Goal: Communication & Community: Answer question/provide support

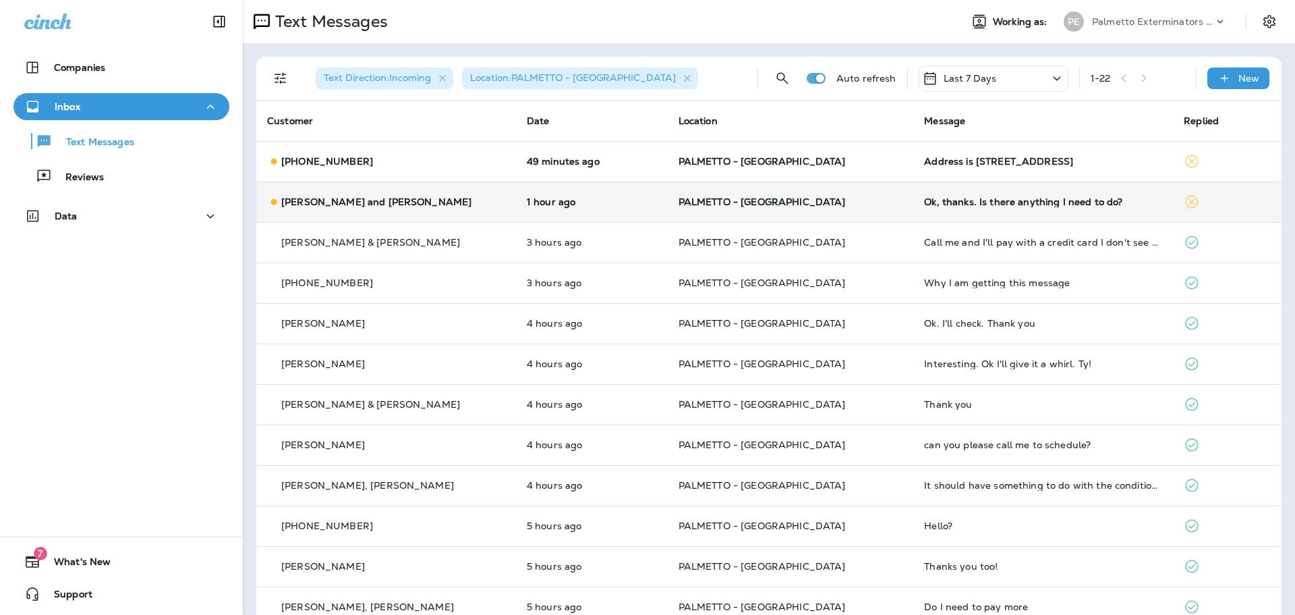
click at [389, 193] on td "[PERSON_NAME] and [PERSON_NAME]" at bounding box center [386, 201] width 260 height 40
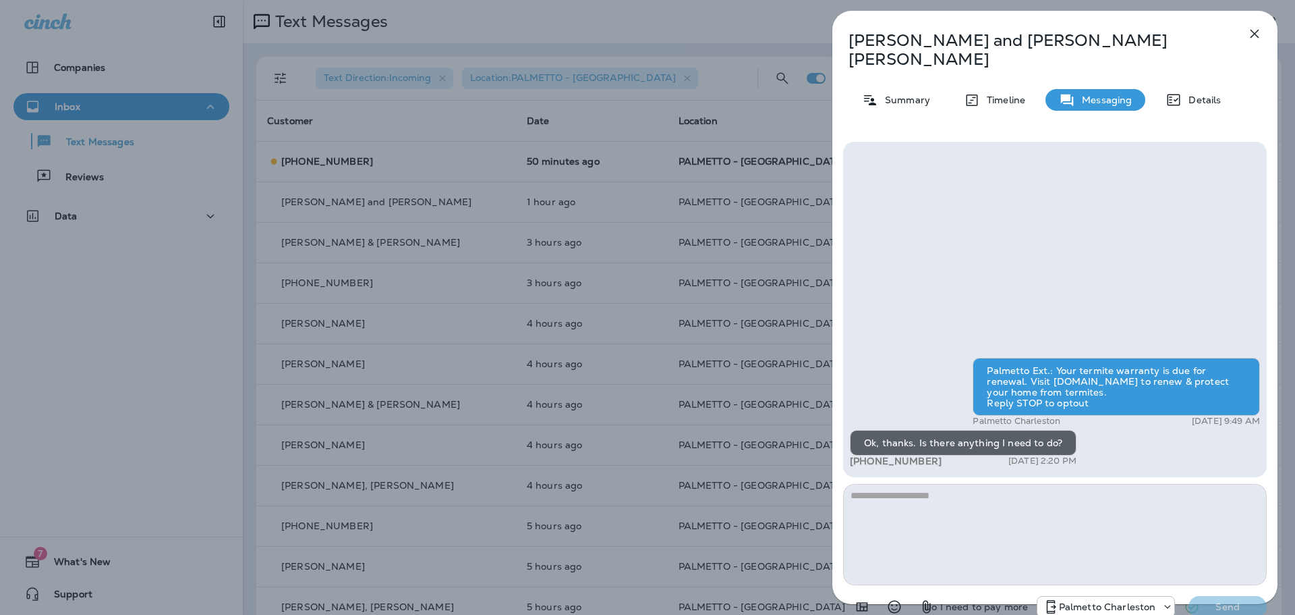
click at [990, 488] on textarea at bounding box center [1055, 534] width 424 height 101
click at [1254, 36] on icon "button" at bounding box center [1255, 34] width 16 height 16
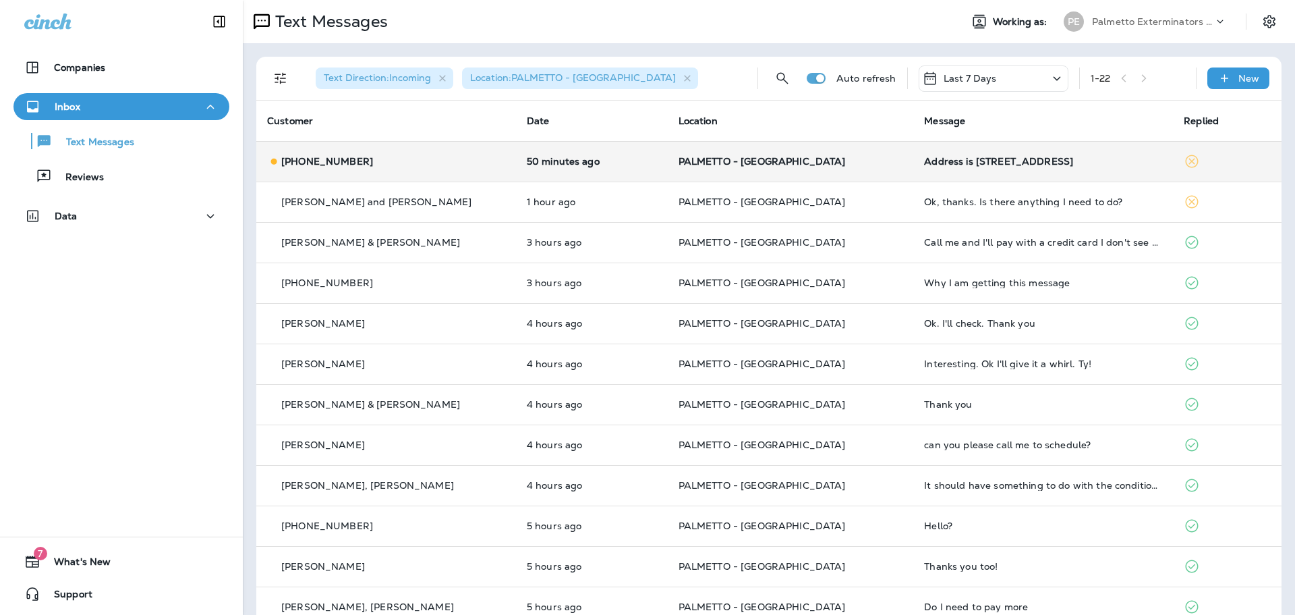
click at [834, 166] on p "PALMETTO - [GEOGRAPHIC_DATA]" at bounding box center [791, 161] width 225 height 11
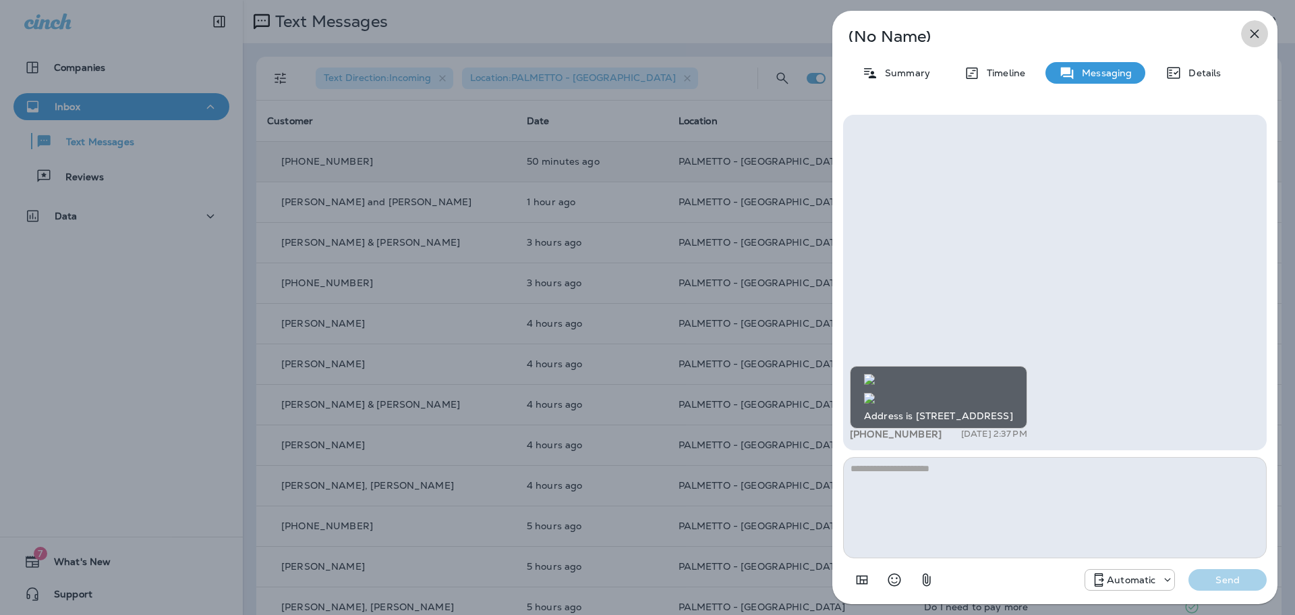
click at [1256, 36] on icon "button" at bounding box center [1255, 34] width 9 height 9
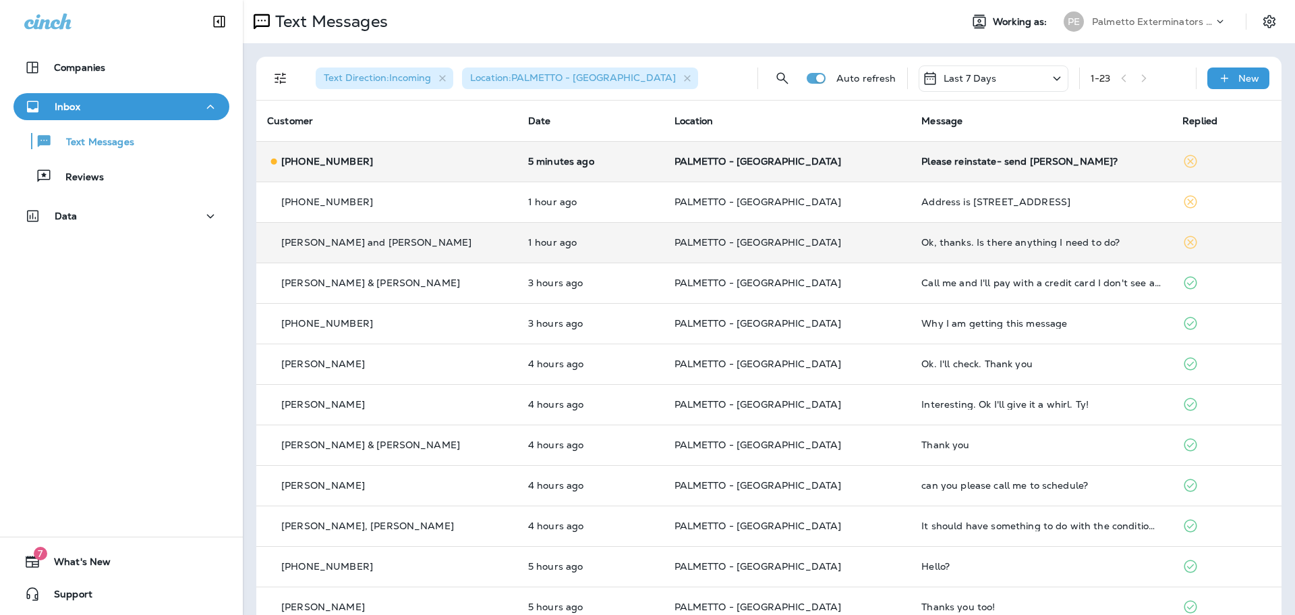
click at [467, 239] on div "[PERSON_NAME] and [PERSON_NAME]" at bounding box center [386, 242] width 239 height 14
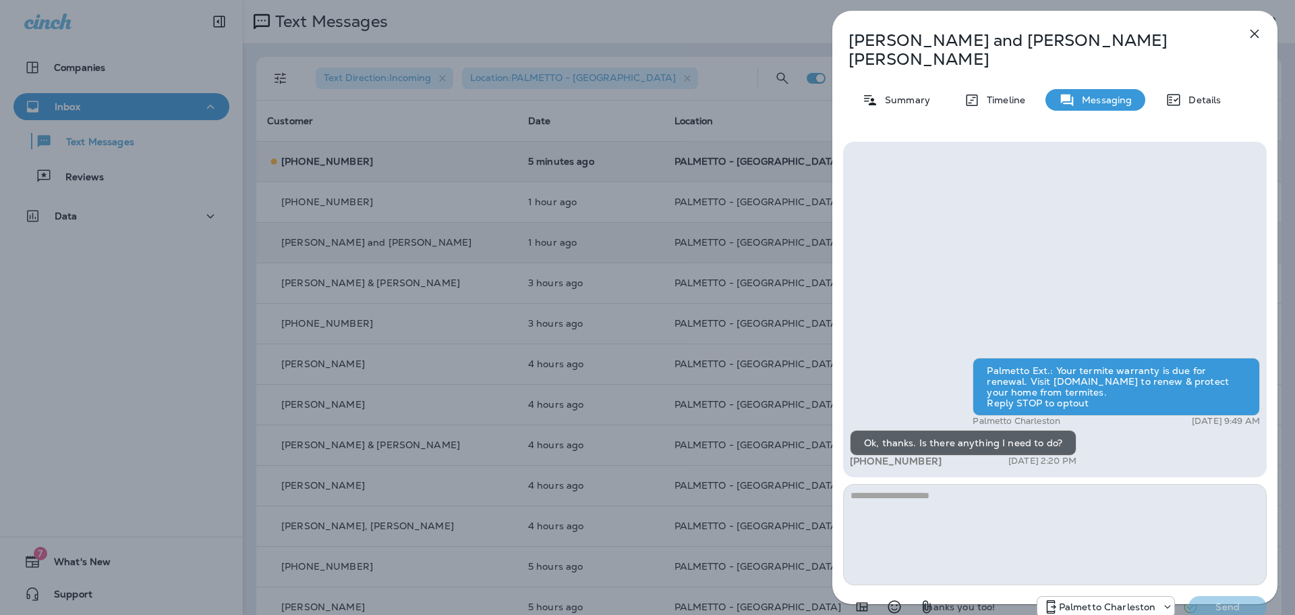
click at [899, 485] on textarea at bounding box center [1055, 534] width 424 height 101
click at [938, 490] on textarea at bounding box center [1055, 534] width 424 height 101
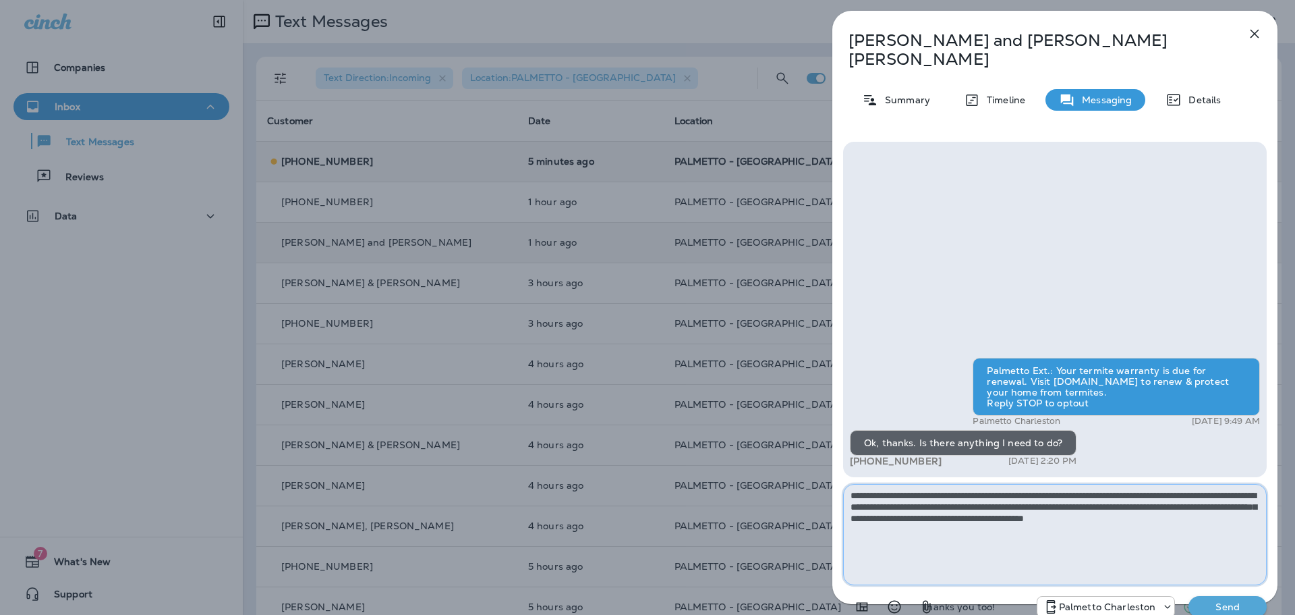
type textarea "**********"
click at [1212, 600] on p "Send" at bounding box center [1227, 606] width 57 height 12
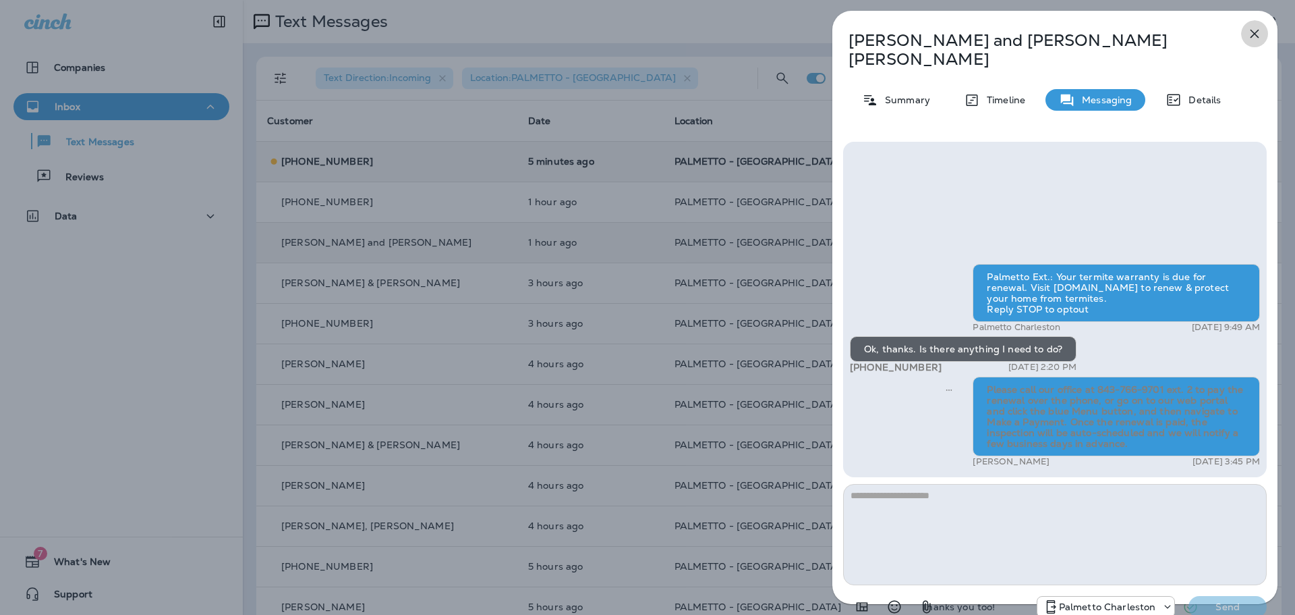
click at [1257, 36] on icon "button" at bounding box center [1255, 34] width 9 height 9
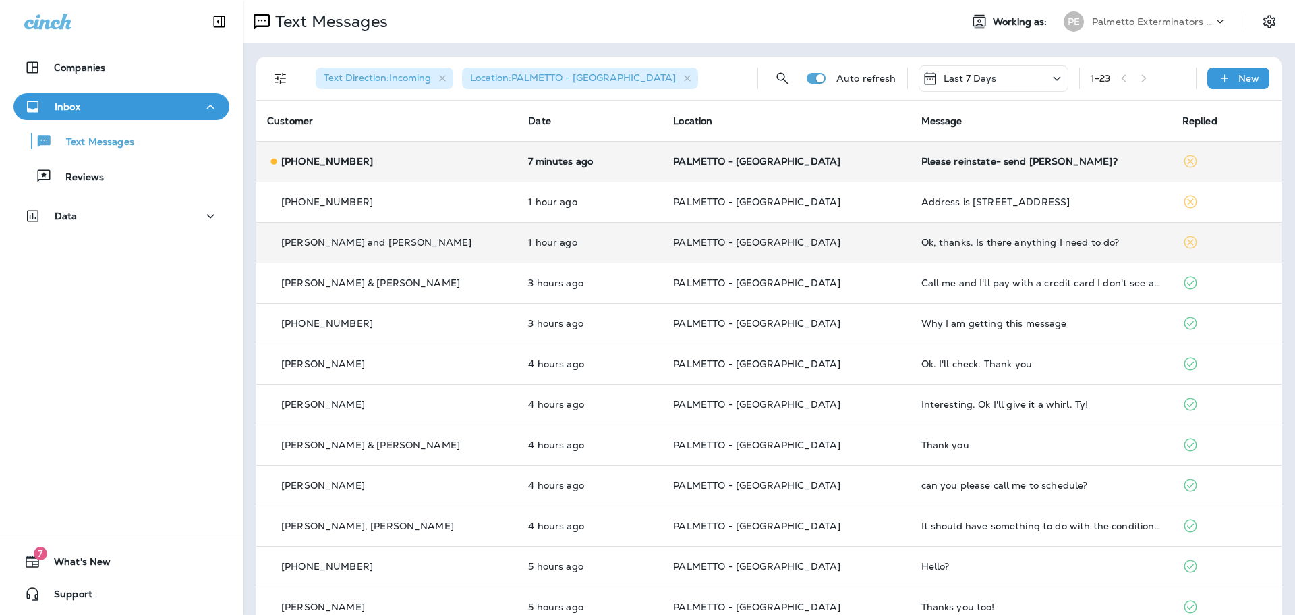
click at [627, 178] on td "7 minutes ago" at bounding box center [589, 161] width 145 height 40
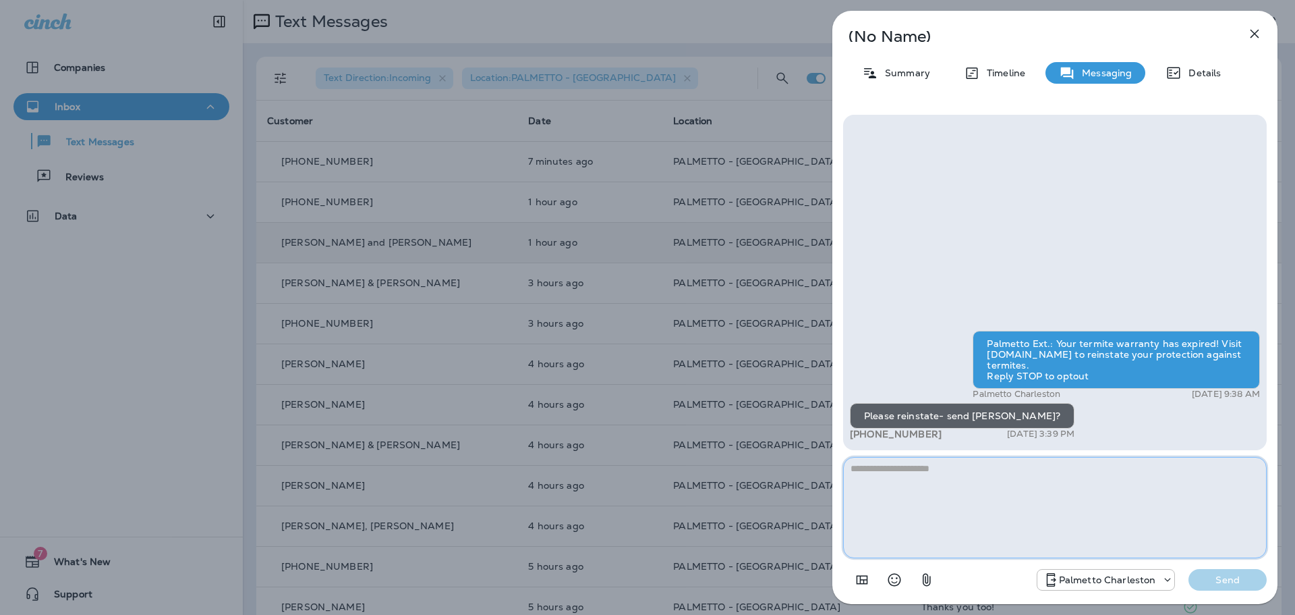
click at [955, 478] on textarea at bounding box center [1055, 507] width 424 height 101
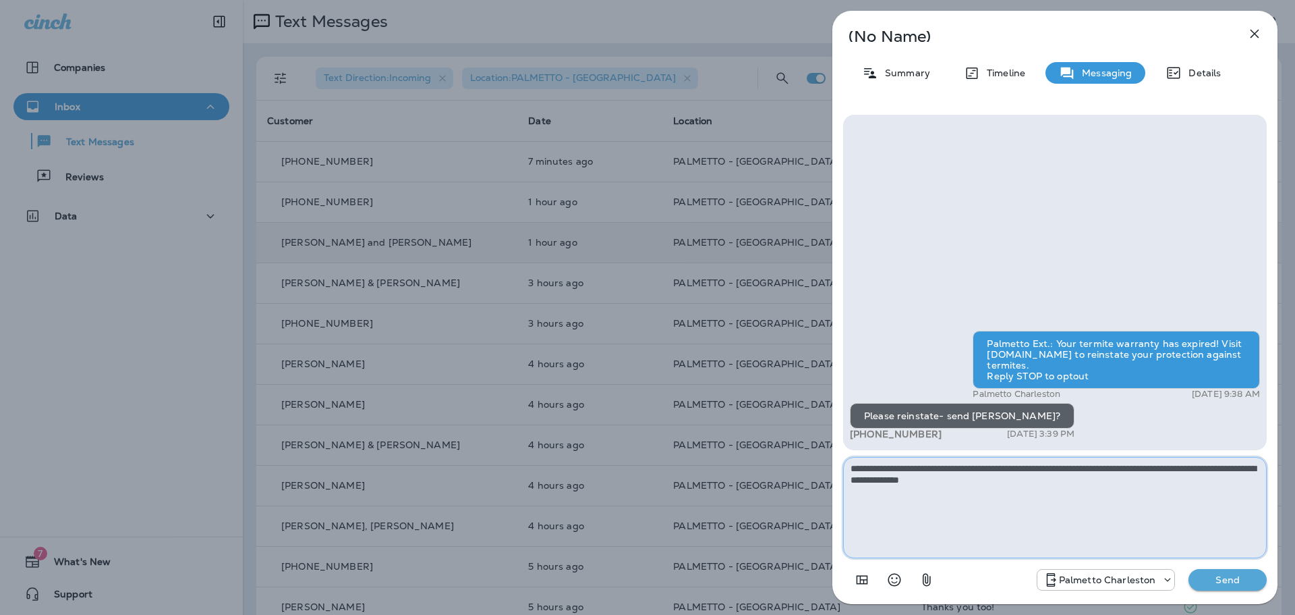
click at [1099, 470] on textarea "**********" at bounding box center [1055, 507] width 424 height 101
type textarea "**********"
click at [1223, 574] on p "Send" at bounding box center [1227, 579] width 57 height 12
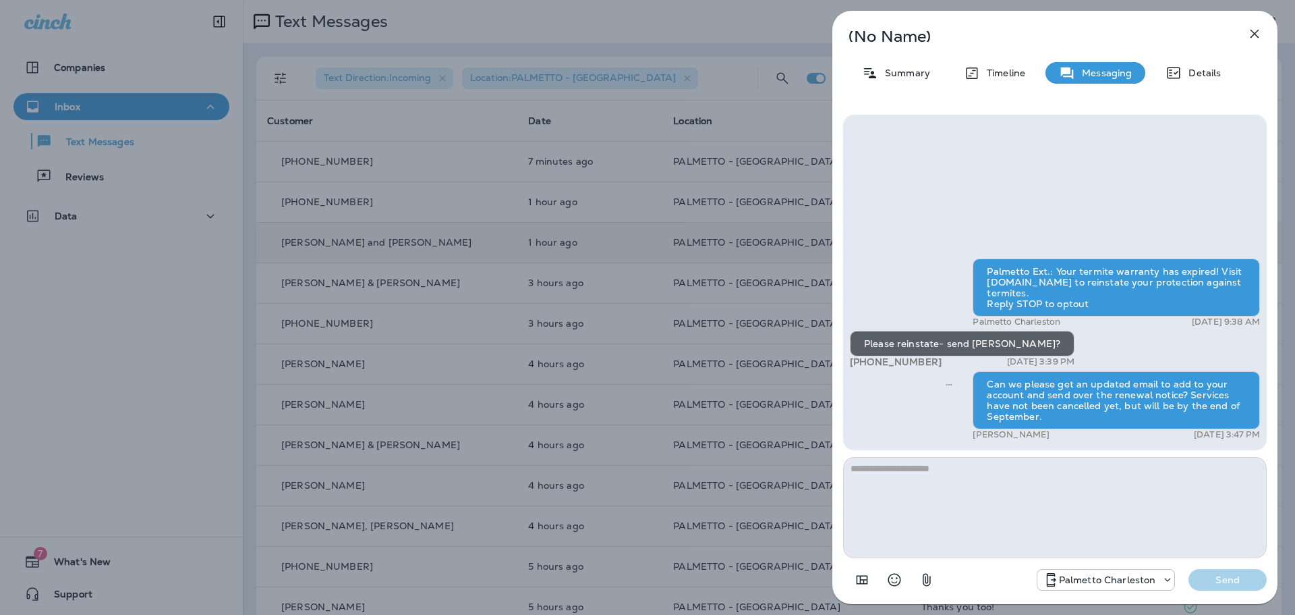
click at [1255, 38] on icon "button" at bounding box center [1255, 34] width 16 height 16
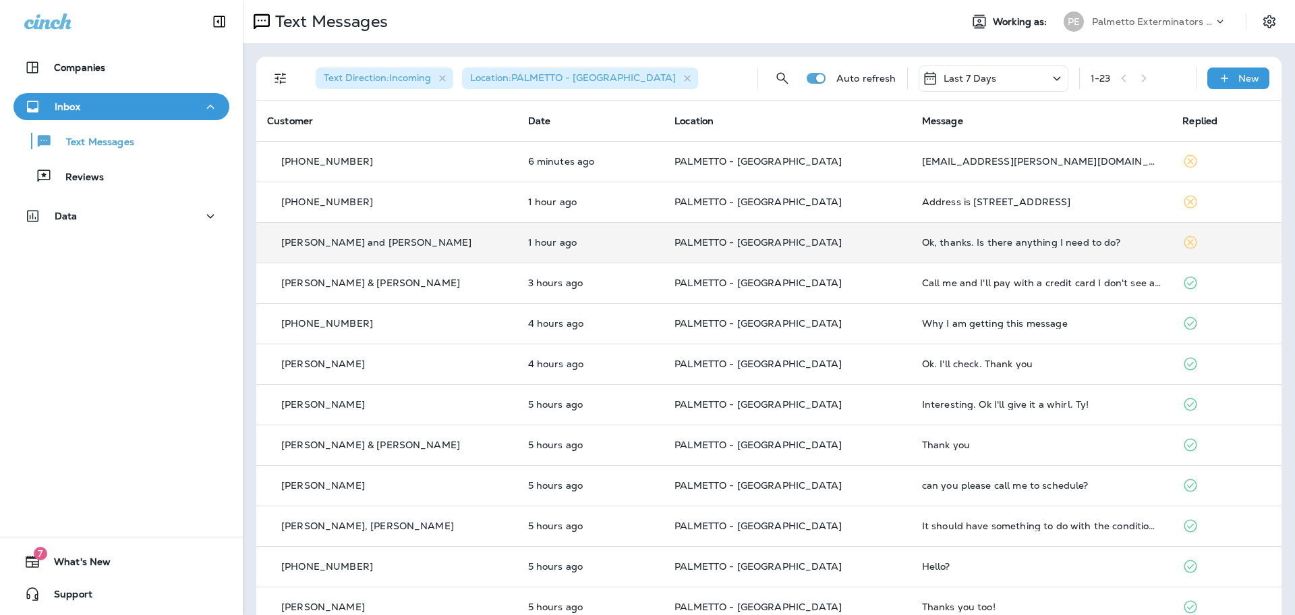
click at [828, 164] on p "PALMETTO - [GEOGRAPHIC_DATA]" at bounding box center [788, 161] width 226 height 11
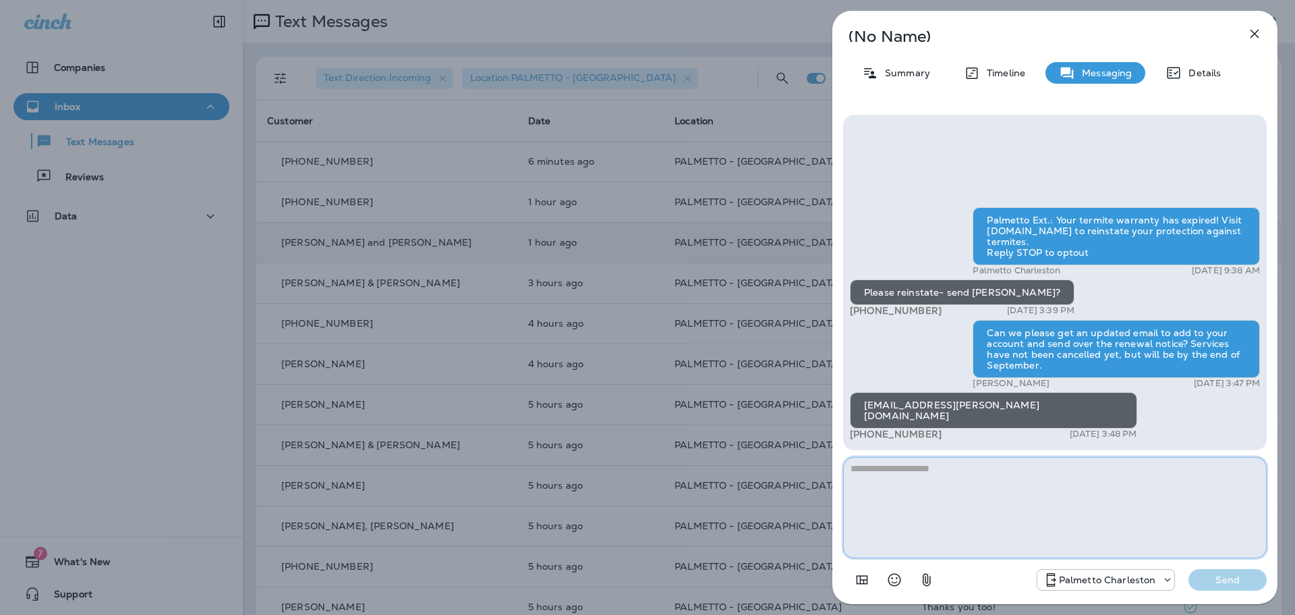
click at [943, 476] on textarea at bounding box center [1055, 507] width 424 height 101
type textarea "**********"
click at [1210, 586] on button "Send" at bounding box center [1228, 580] width 78 height 22
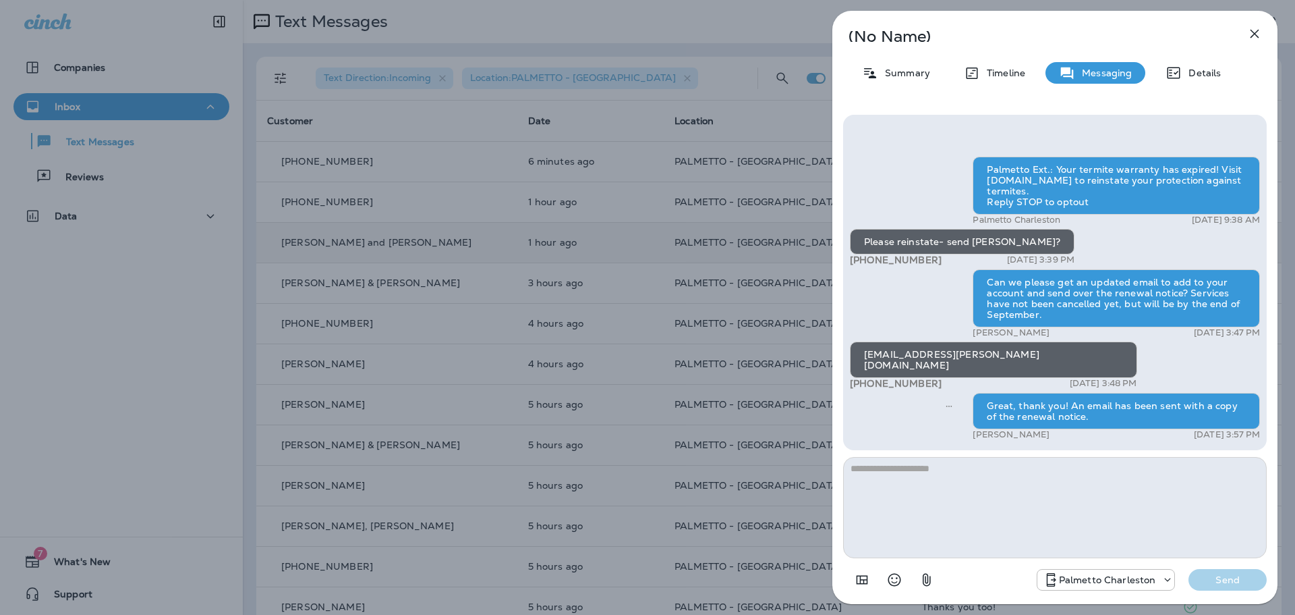
click at [1255, 36] on icon "button" at bounding box center [1255, 34] width 16 height 16
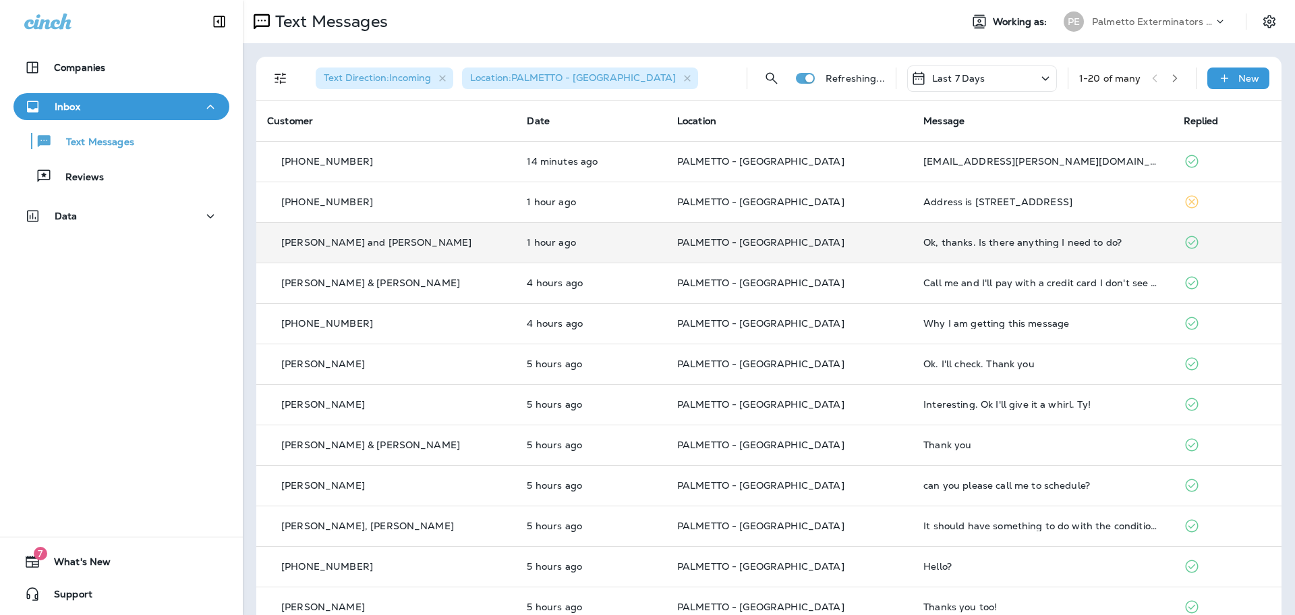
click at [422, 229] on td "[PERSON_NAME] and [PERSON_NAME]" at bounding box center [386, 242] width 260 height 40
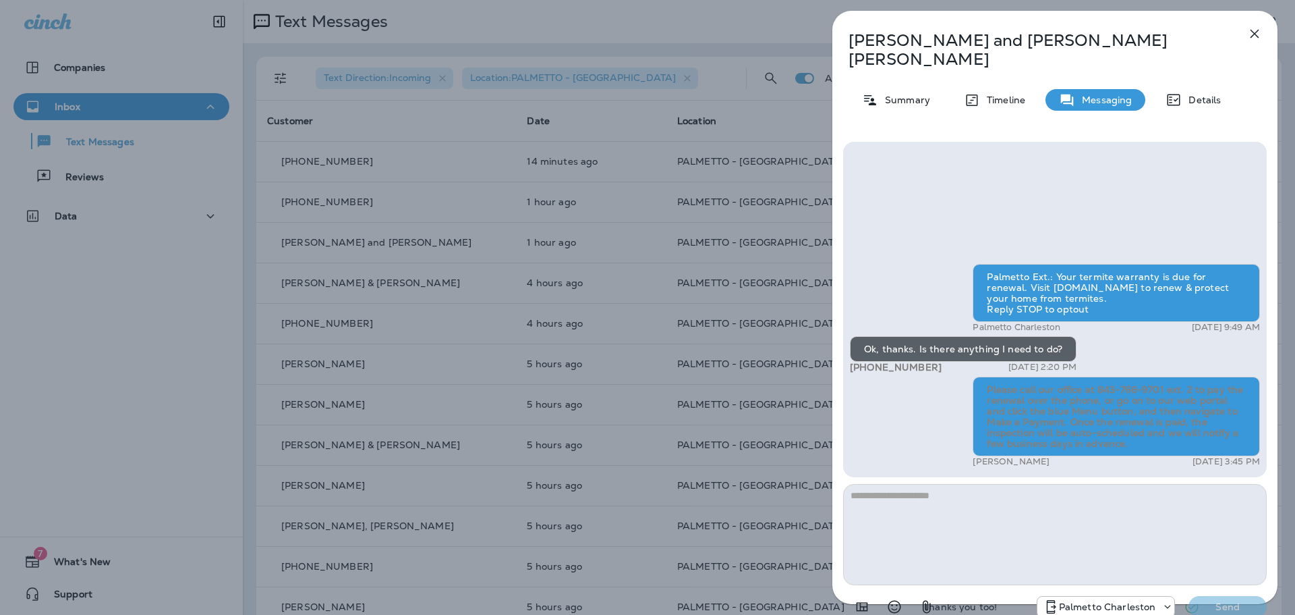
click at [1259, 32] on icon "button" at bounding box center [1255, 34] width 16 height 16
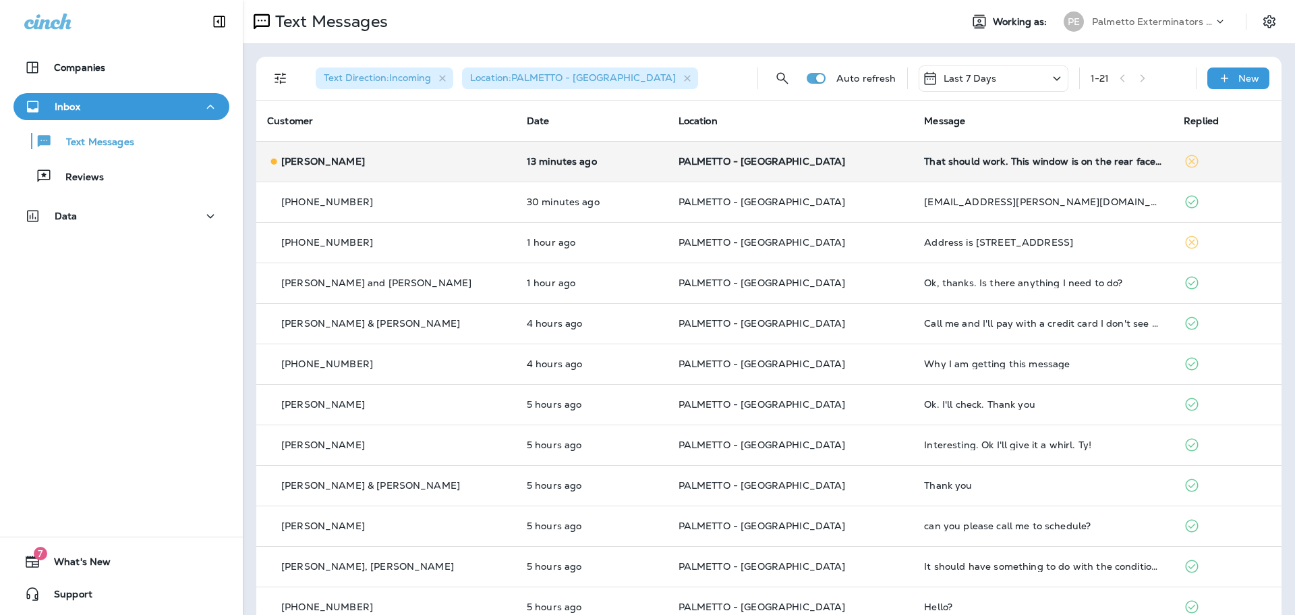
click at [424, 164] on div "[PERSON_NAME]" at bounding box center [386, 161] width 238 height 14
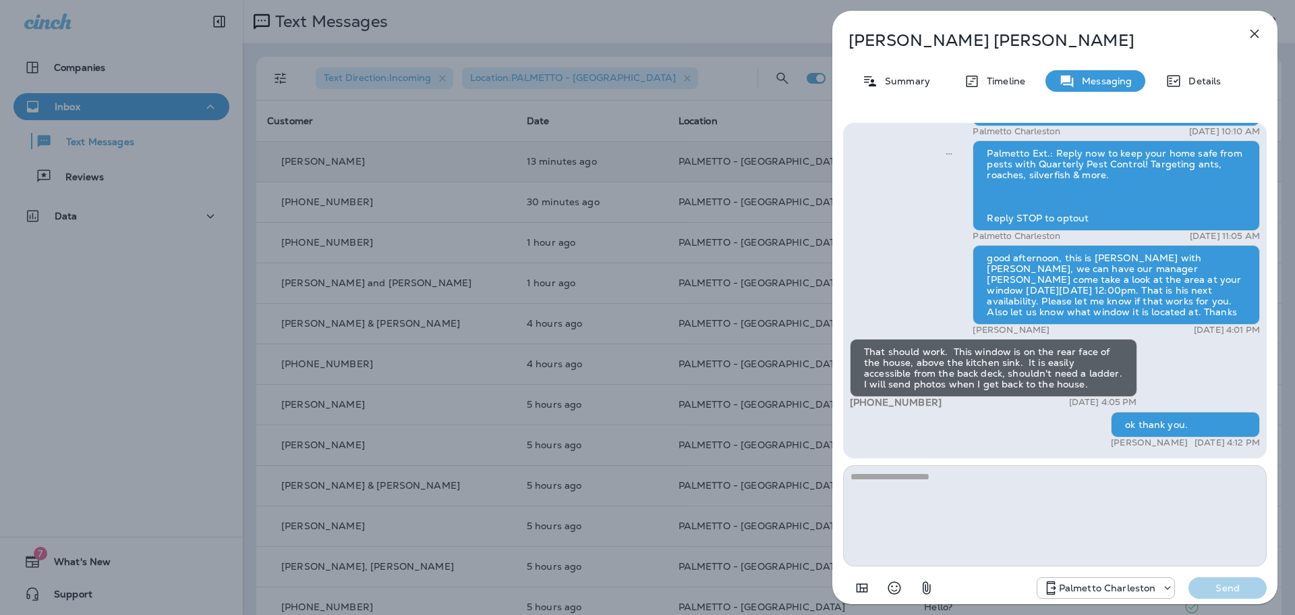
click at [1256, 33] on icon "button" at bounding box center [1255, 34] width 9 height 9
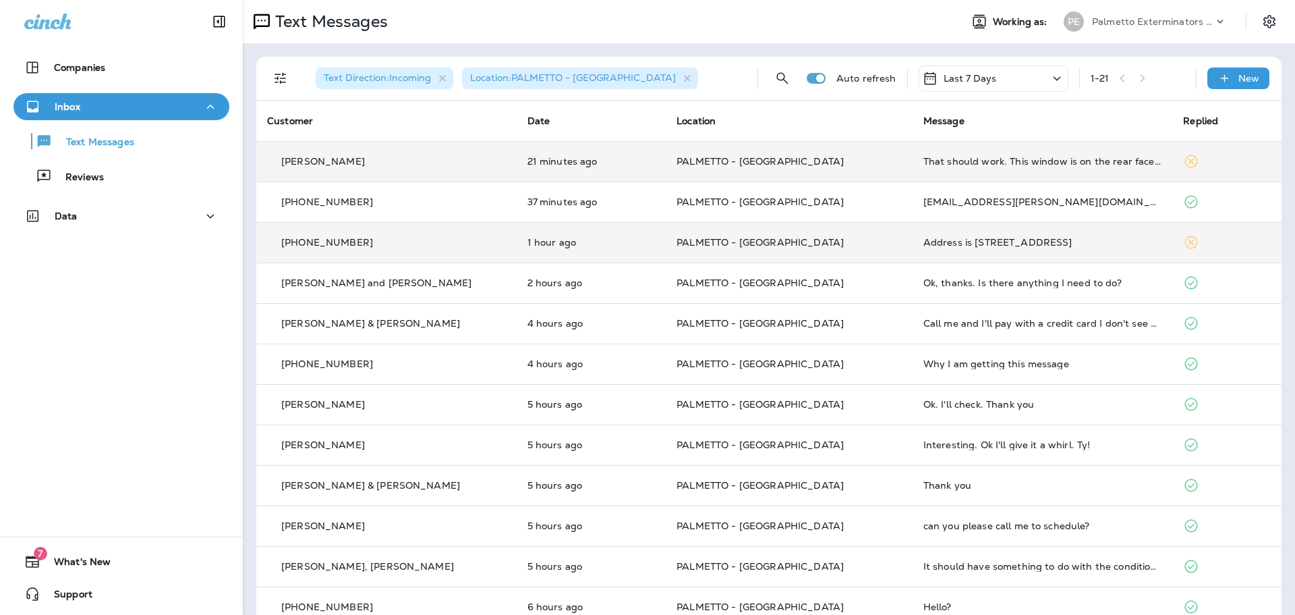
click at [834, 248] on td "PALMETTO - [GEOGRAPHIC_DATA]" at bounding box center [789, 242] width 247 height 40
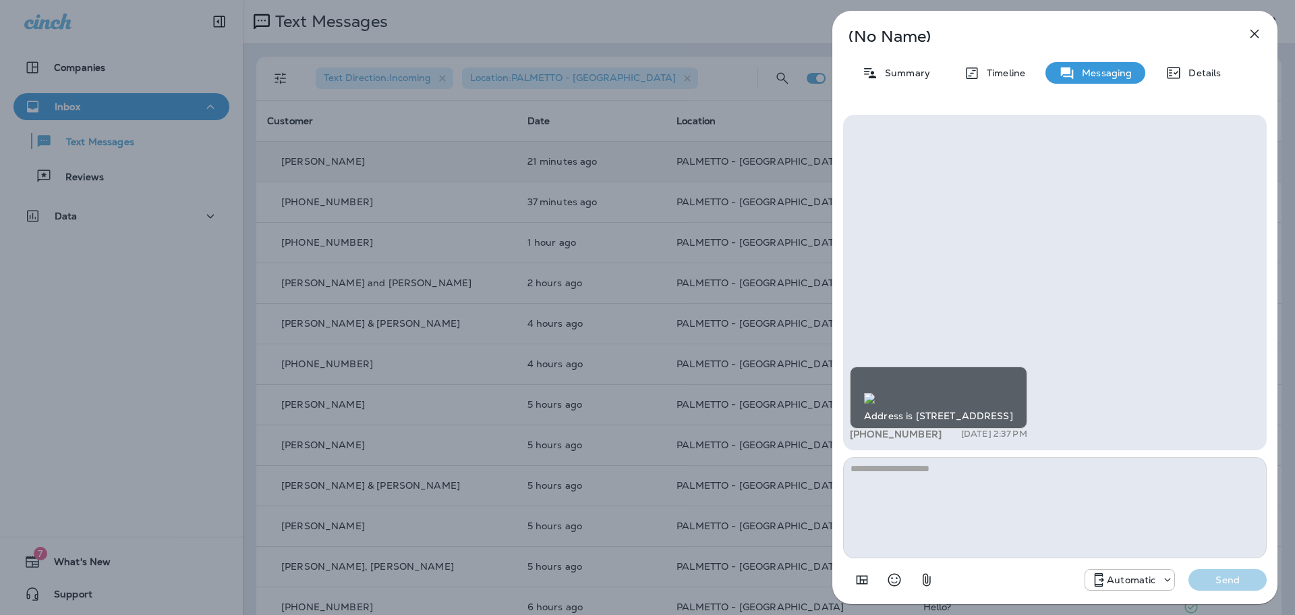
scroll to position [-4, 0]
click at [875, 393] on img at bounding box center [869, 398] width 11 height 11
click at [1257, 37] on icon "button" at bounding box center [1255, 34] width 9 height 9
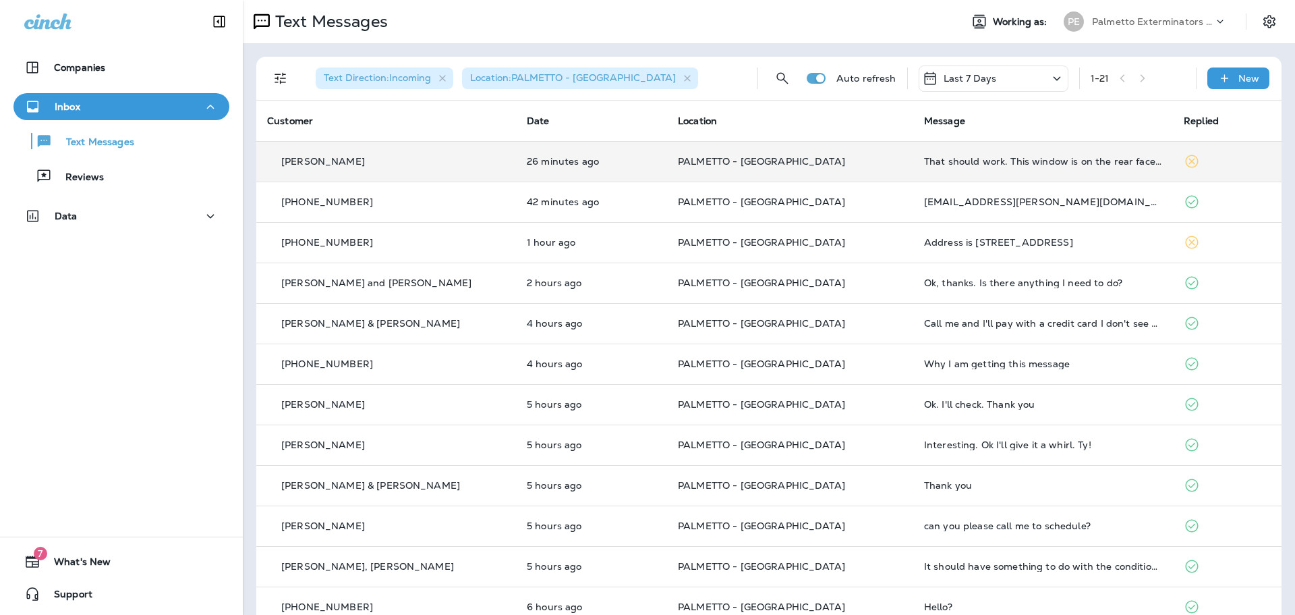
click at [835, 154] on td "PALMETTO - [GEOGRAPHIC_DATA]" at bounding box center [790, 161] width 246 height 40
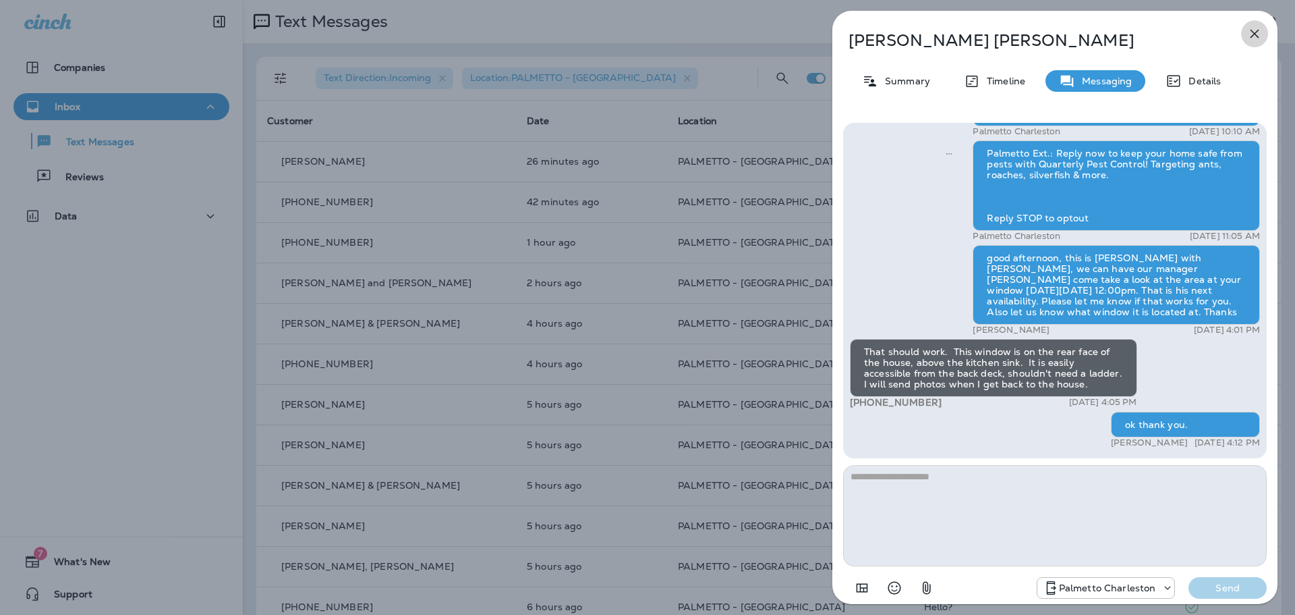
click at [1255, 34] on icon "button" at bounding box center [1255, 34] width 9 height 9
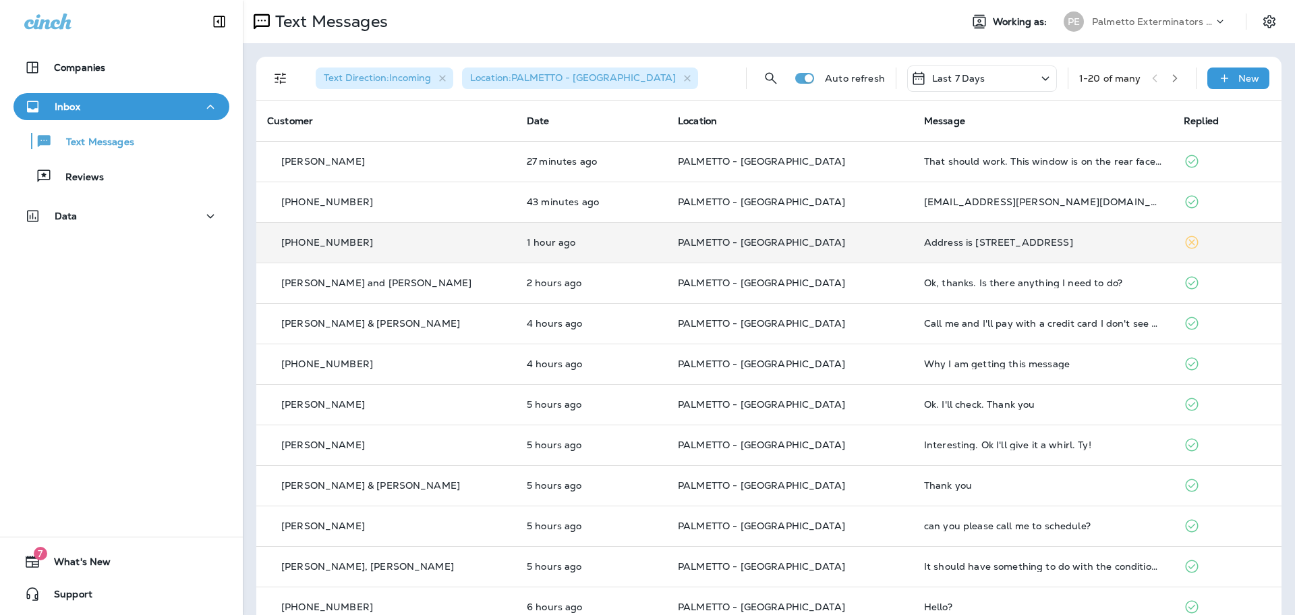
click at [842, 245] on p "PALMETTO - [GEOGRAPHIC_DATA]" at bounding box center [790, 242] width 225 height 11
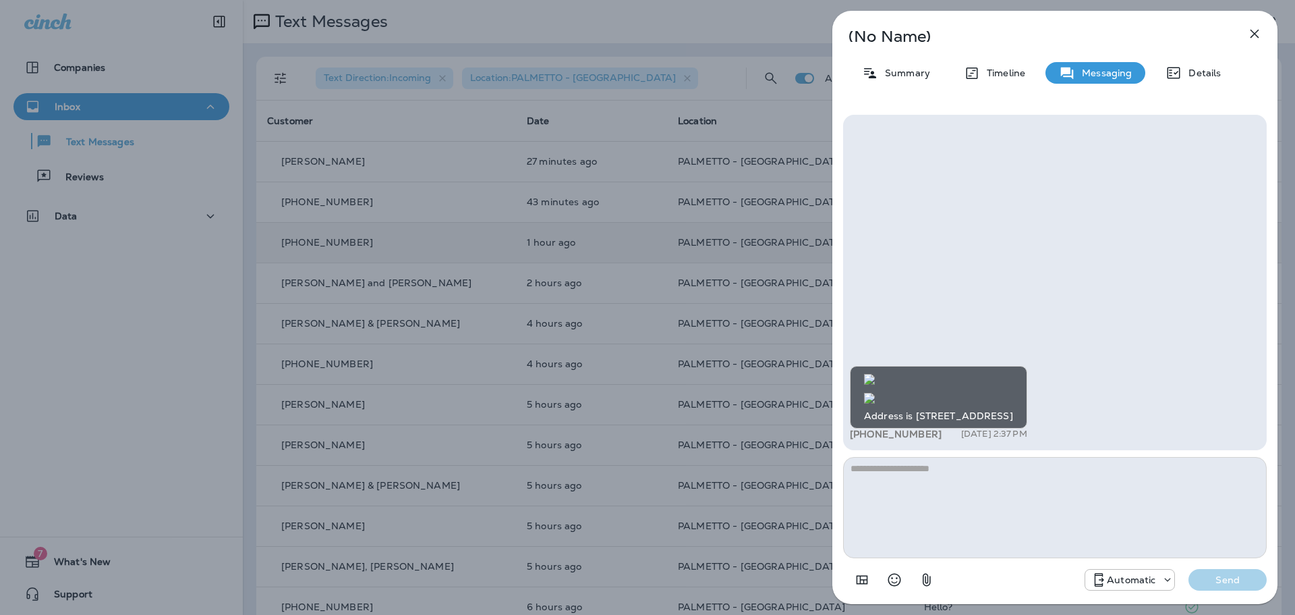
click at [875, 393] on img at bounding box center [869, 398] width 11 height 11
click at [875, 374] on img at bounding box center [869, 379] width 11 height 11
click at [1258, 35] on icon "button" at bounding box center [1255, 34] width 16 height 16
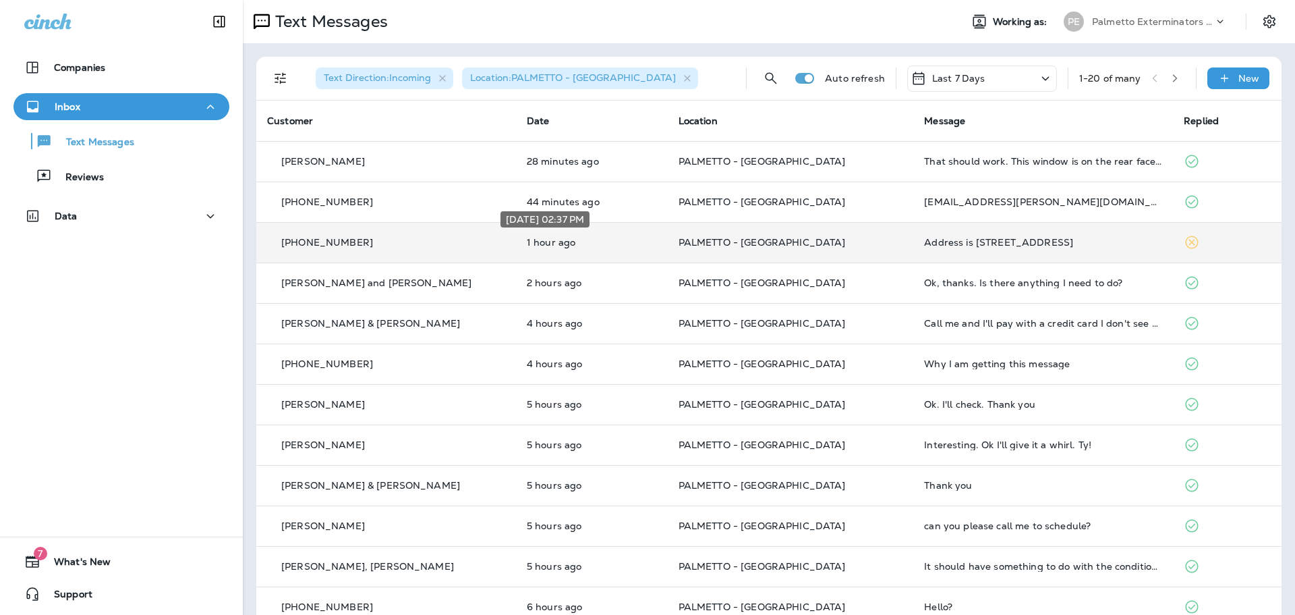
click at [632, 241] on p "1 hour ago" at bounding box center [592, 242] width 130 height 11
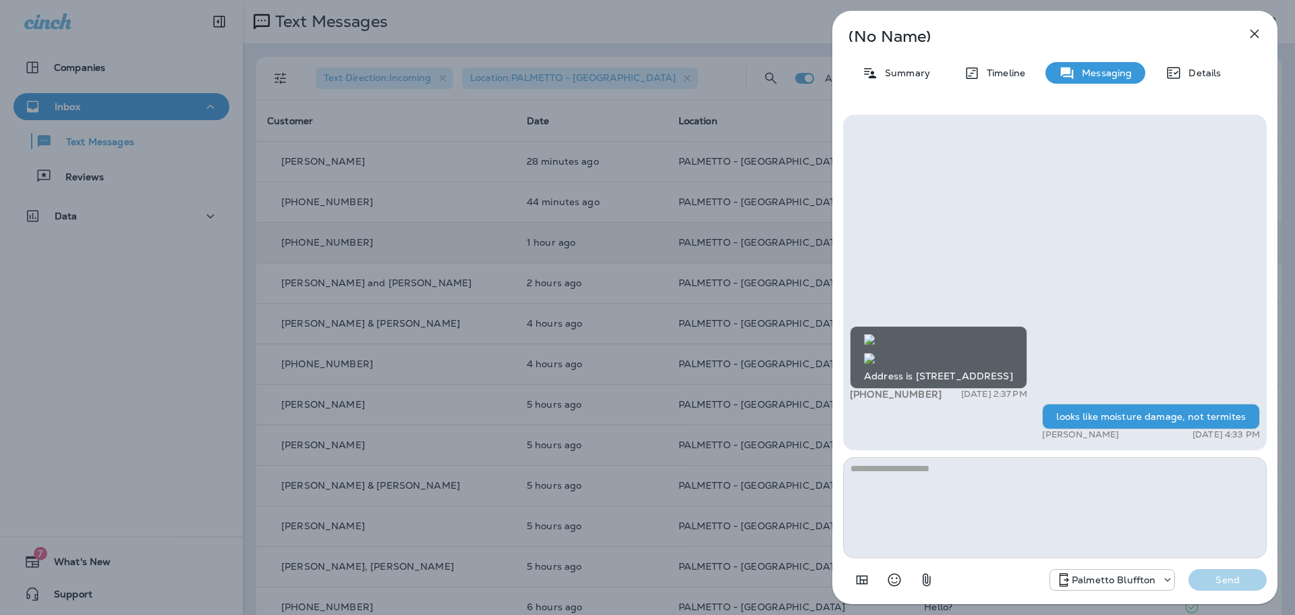
click at [875, 353] on img at bounding box center [869, 358] width 11 height 11
click at [1258, 36] on icon "button" at bounding box center [1255, 34] width 16 height 16
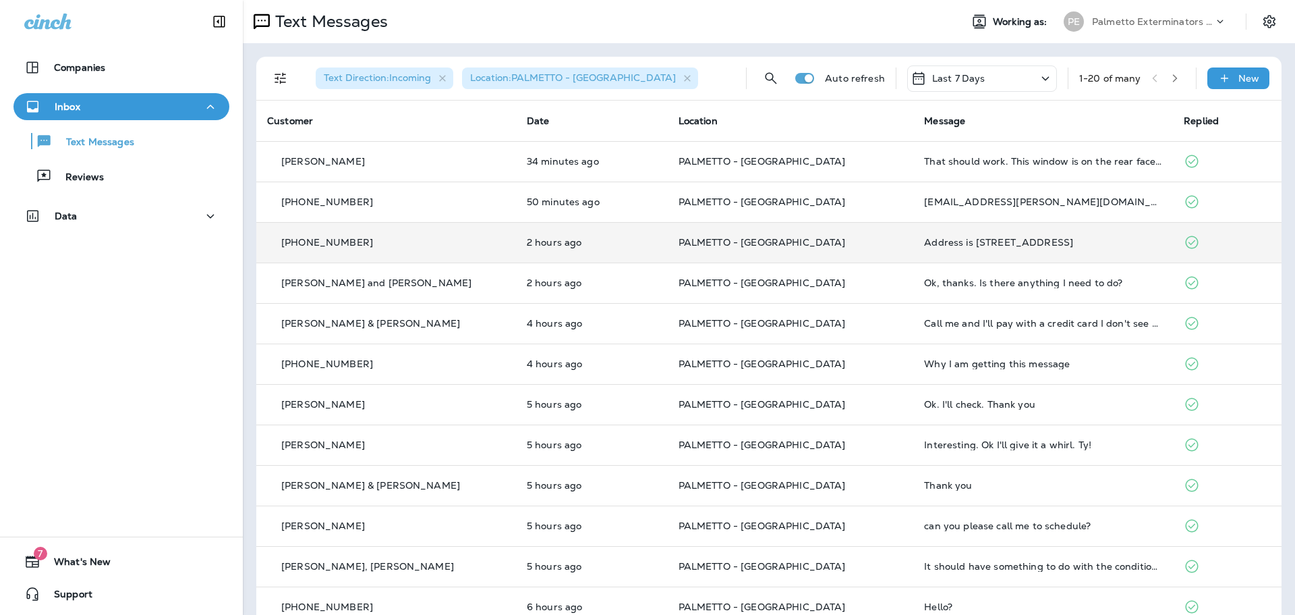
click at [847, 246] on p "PALMETTO - [GEOGRAPHIC_DATA]" at bounding box center [791, 242] width 225 height 11
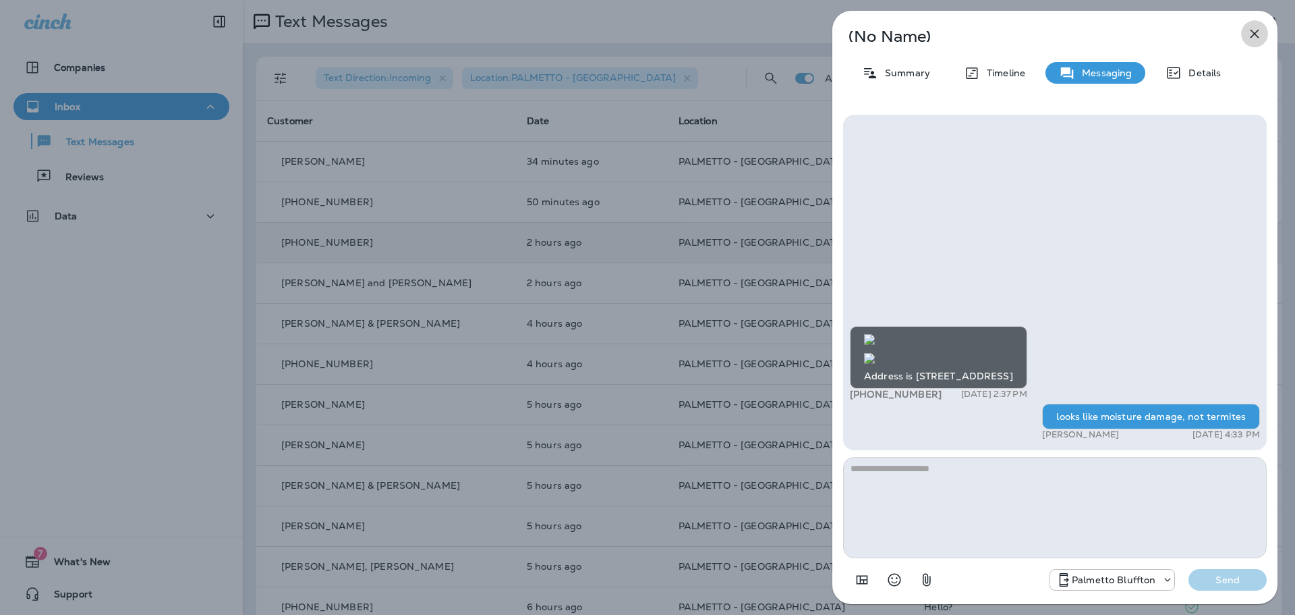
click at [1257, 35] on icon "button" at bounding box center [1255, 34] width 9 height 9
